Goal: Information Seeking & Learning: Find specific page/section

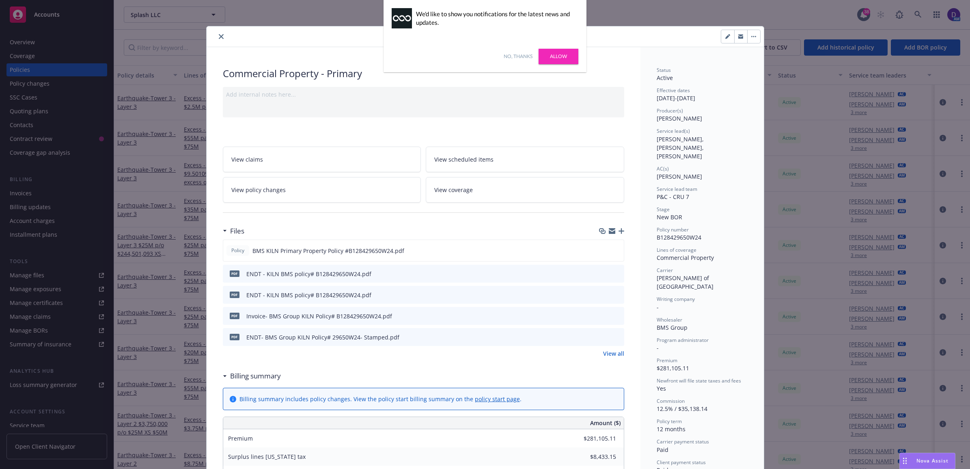
click at [216, 37] on button "close" at bounding box center [221, 37] width 10 height 10
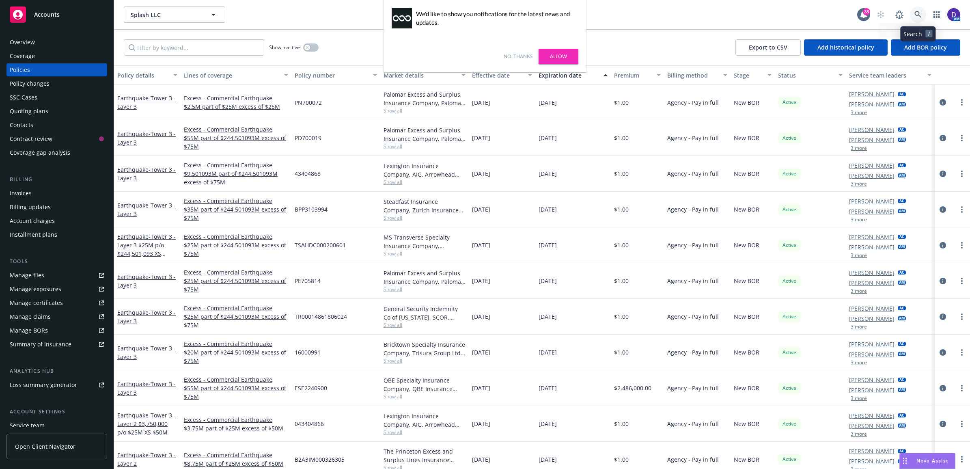
click at [918, 15] on icon at bounding box center [917, 14] width 7 height 7
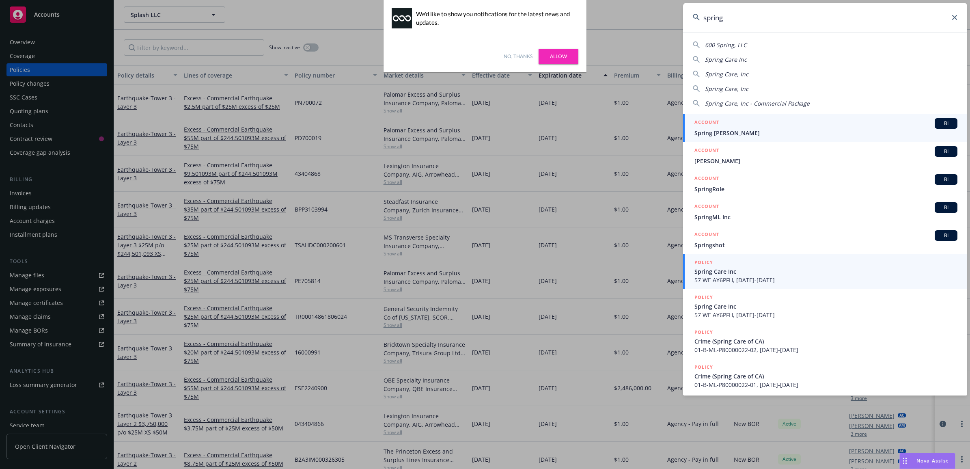
type input "spring"
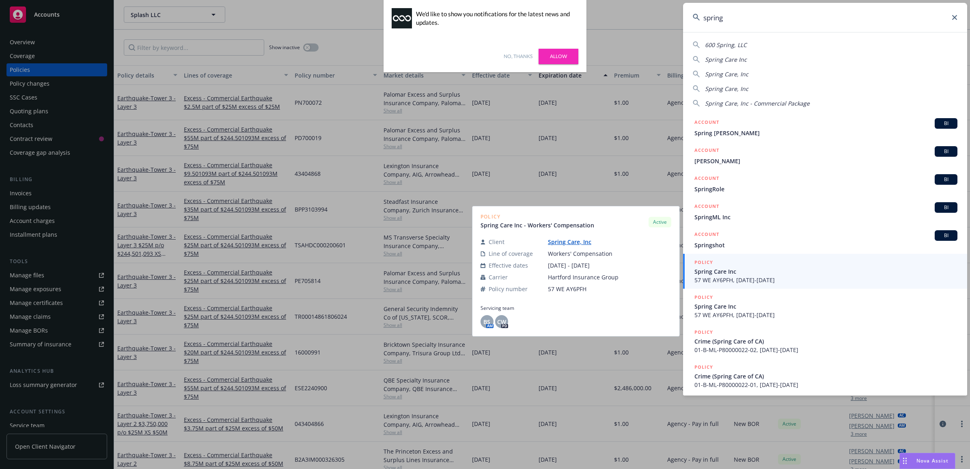
click at [743, 271] on span "Spring Care Inc" at bounding box center [825, 271] width 263 height 9
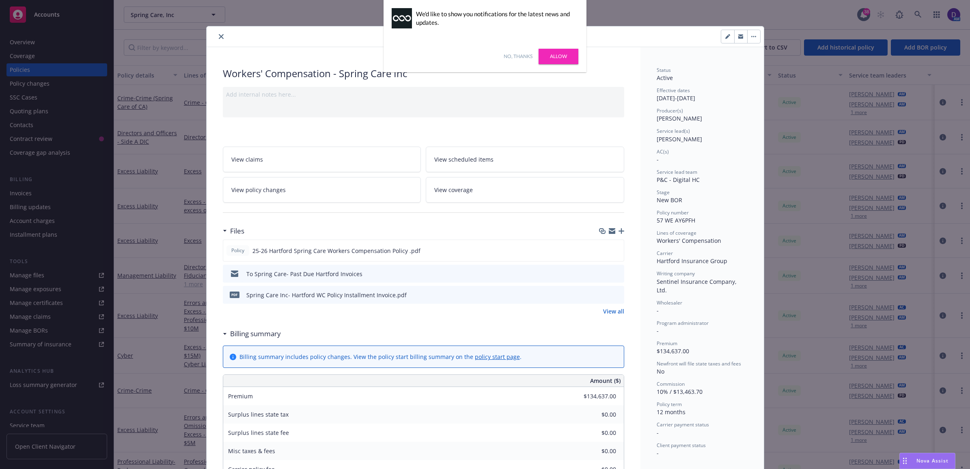
click at [219, 36] on icon "close" at bounding box center [221, 36] width 5 height 5
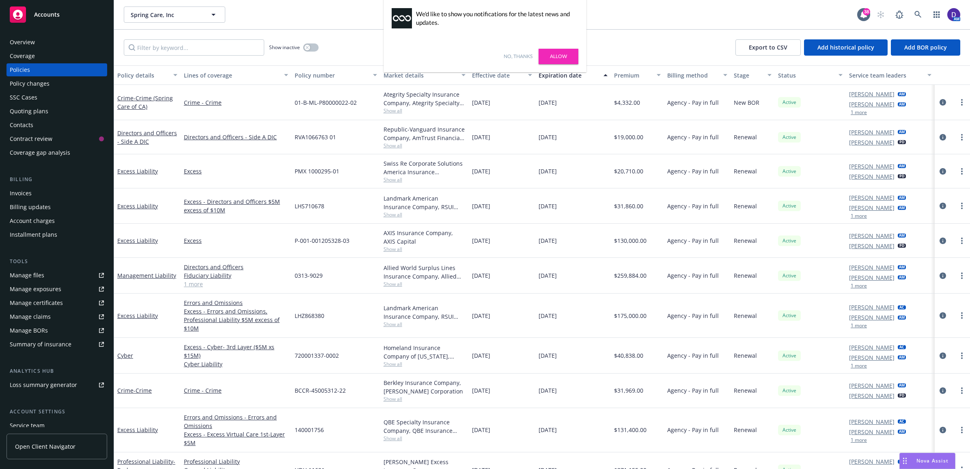
click at [37, 43] on div "Overview" at bounding box center [57, 42] width 94 height 13
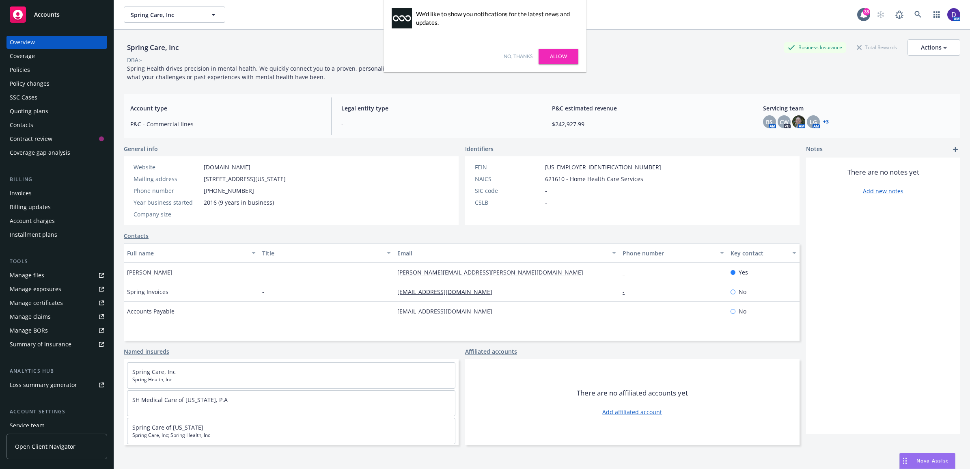
click at [392, 93] on div "Spring Care, Inc Business Insurance Total Rewards Actions DBA: - Spring Health …" at bounding box center [542, 259] width 836 height 459
click at [569, 55] on link "Allow" at bounding box center [558, 56] width 40 height 15
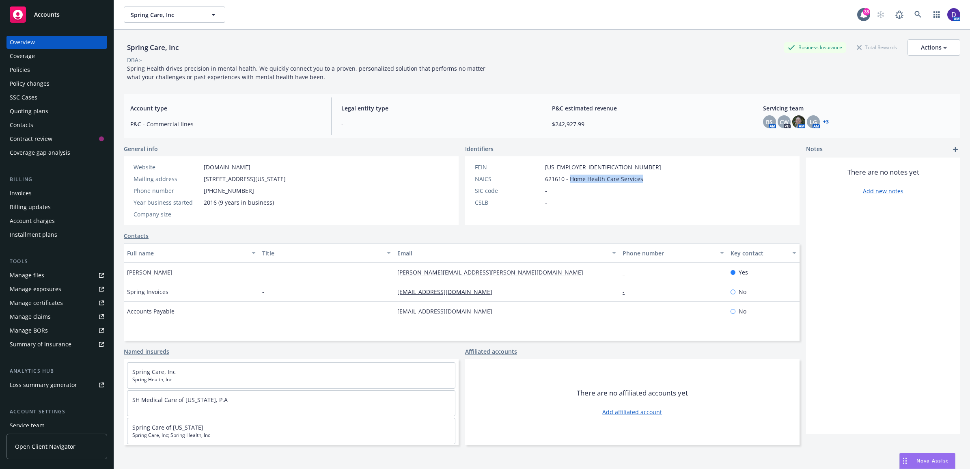
drag, startPoint x: 637, startPoint y: 182, endPoint x: 567, endPoint y: 181, distance: 70.6
click at [567, 181] on div "NAICS 621610 - Home Health Care Services" at bounding box center [568, 178] width 193 height 9
copy span "Home Health Care Services"
